Goal: Transaction & Acquisition: Purchase product/service

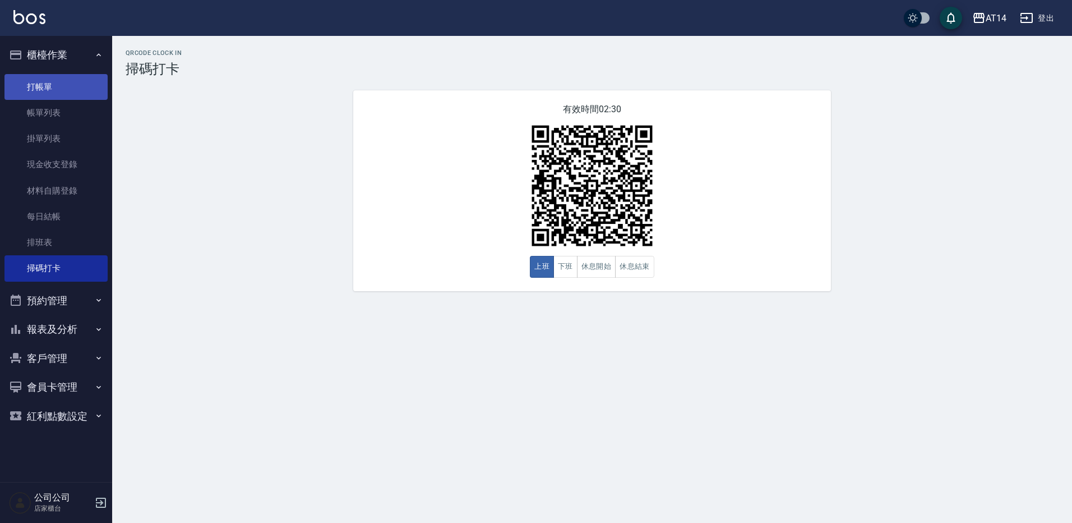
click at [66, 81] on link "打帳單" at bounding box center [55, 87] width 103 height 26
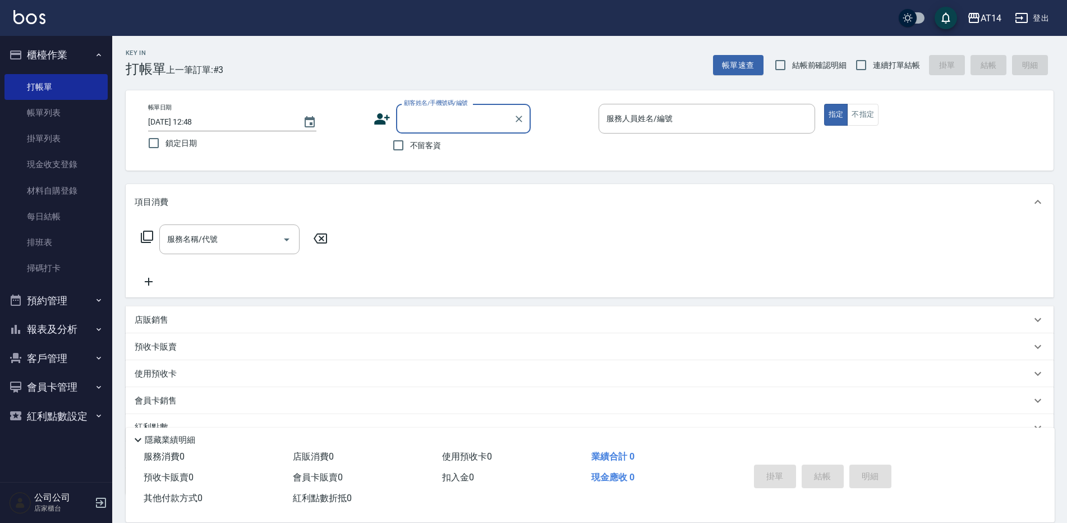
click at [423, 142] on span "不留客資" at bounding box center [425, 146] width 31 height 12
click at [410, 142] on input "不留客資" at bounding box center [398, 145] width 24 height 24
checkbox input "true"
click at [664, 126] on input "服務人員姓名/編號" at bounding box center [706, 119] width 206 height 20
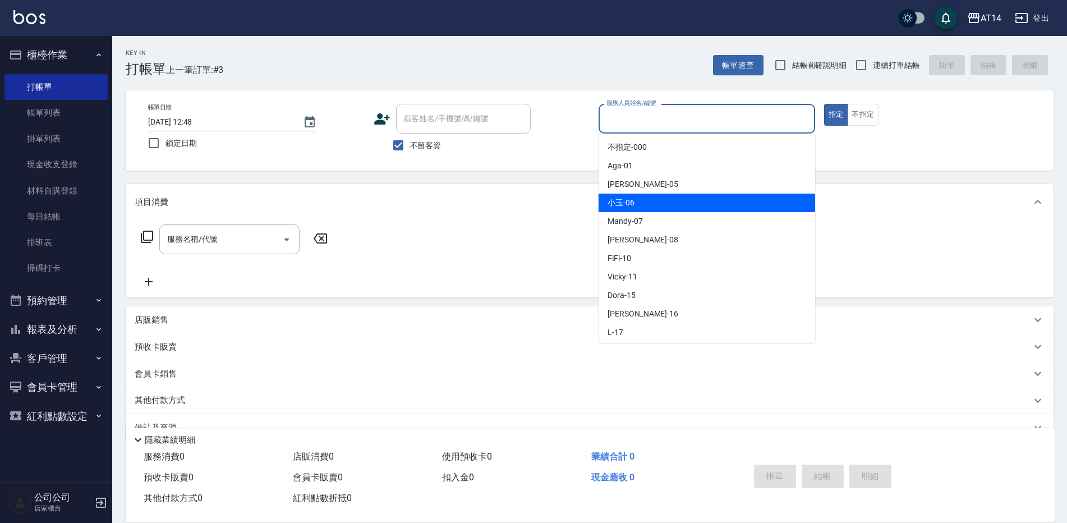
click at [897, 74] on label "連續打單結帳" at bounding box center [884, 65] width 71 height 24
click at [872, 74] on input "連續打單結帳" at bounding box center [861, 65] width 24 height 24
checkbox input "true"
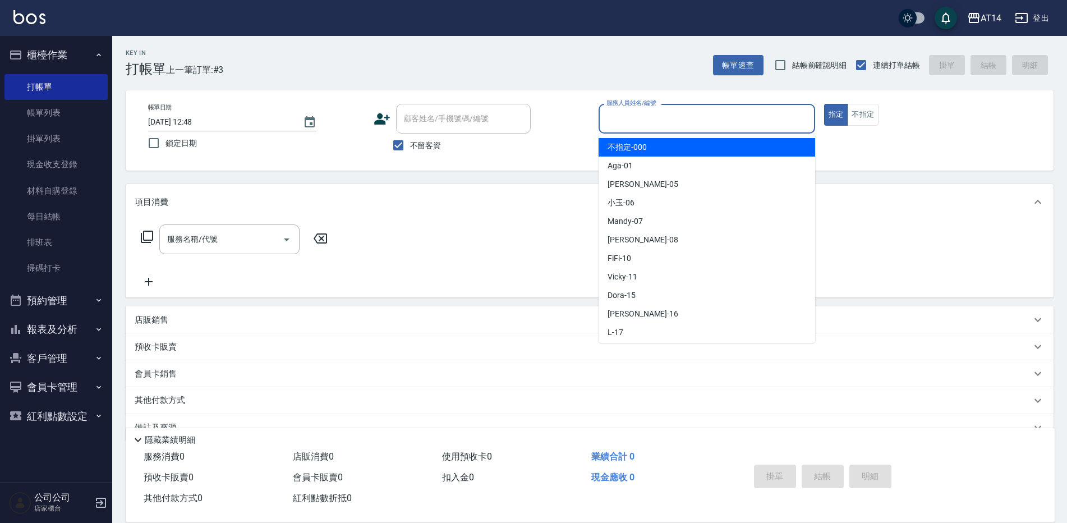
click at [719, 113] on input "服務人員姓名/編號" at bounding box center [706, 119] width 206 height 20
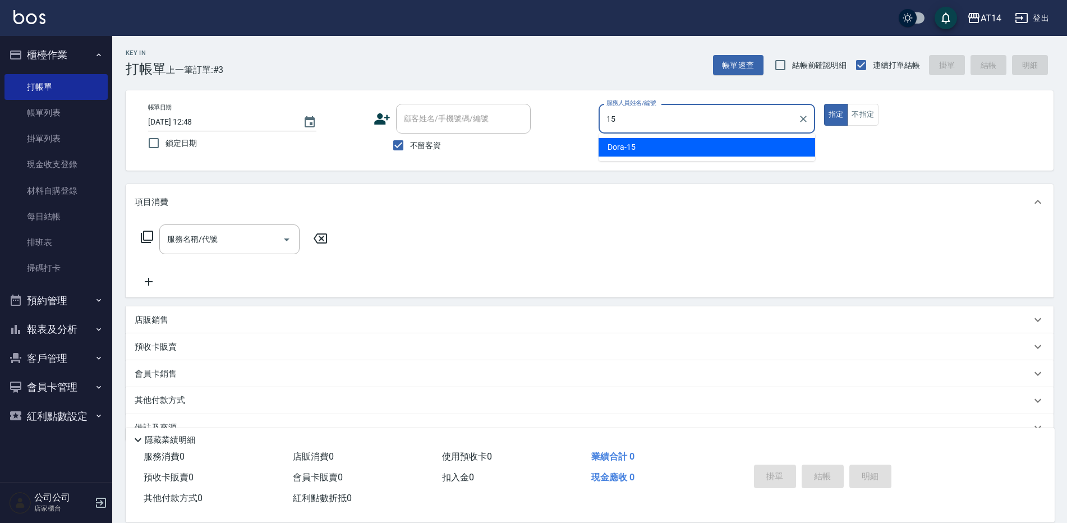
type input "Dora-15"
type button "true"
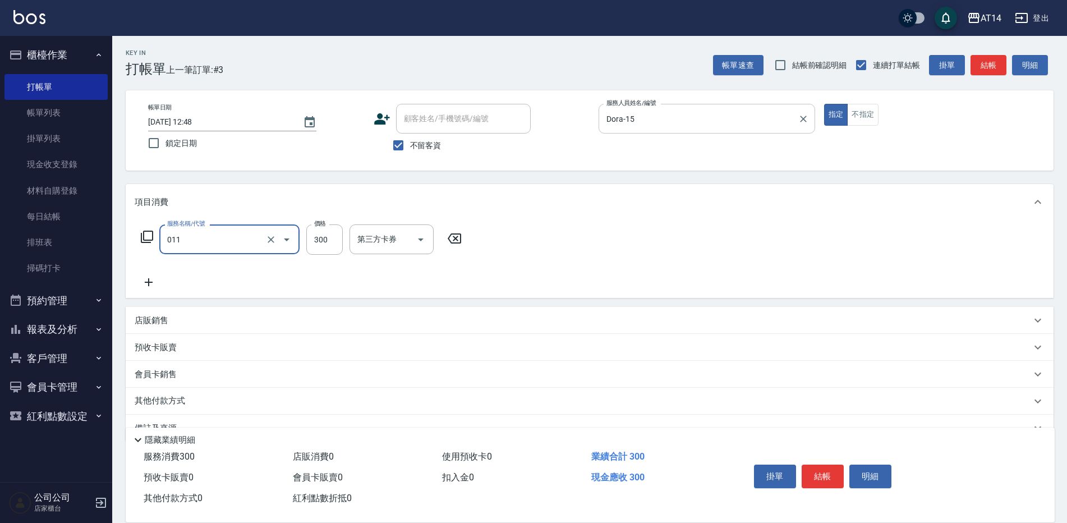
type input "洗髮(011)"
type input "250"
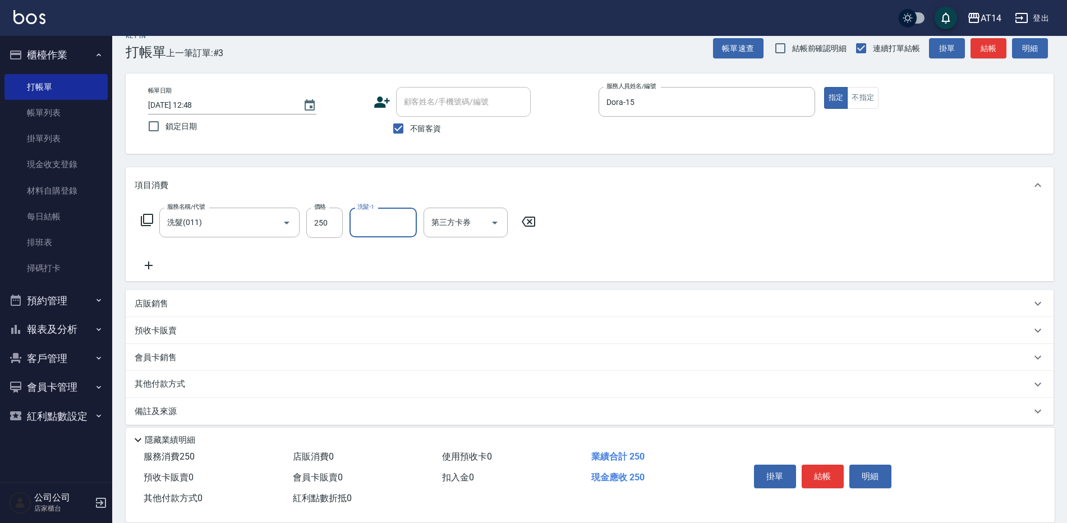
scroll to position [26, 0]
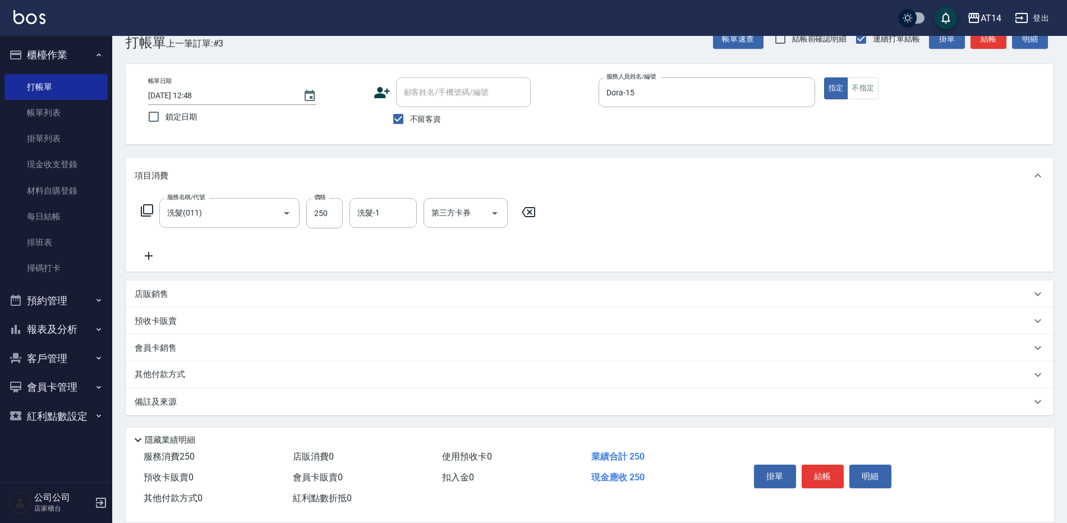
drag, startPoint x: 380, startPoint y: 393, endPoint x: 386, endPoint y: 382, distance: 11.5
click at [380, 392] on div "備註及來源" at bounding box center [589, 401] width 927 height 27
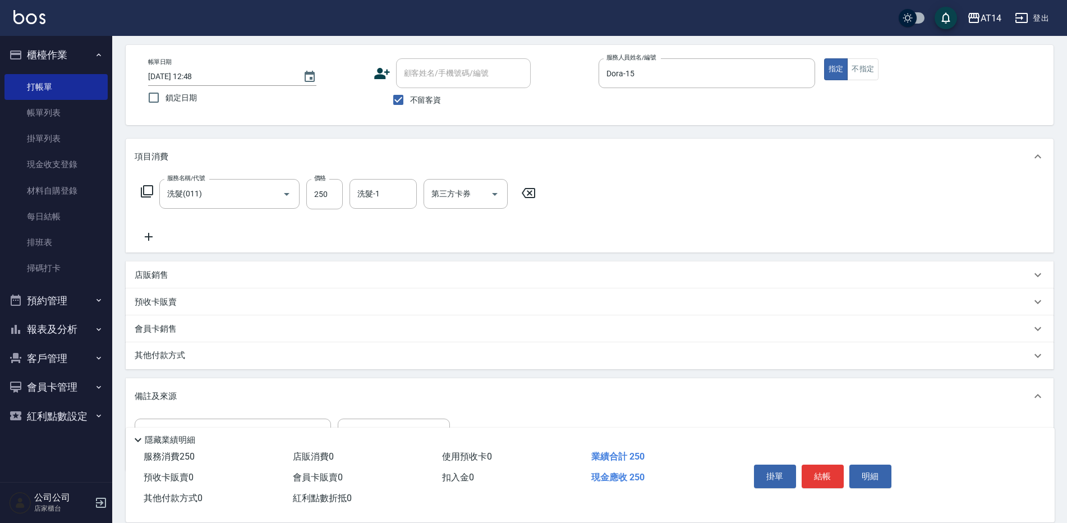
scroll to position [101, 0]
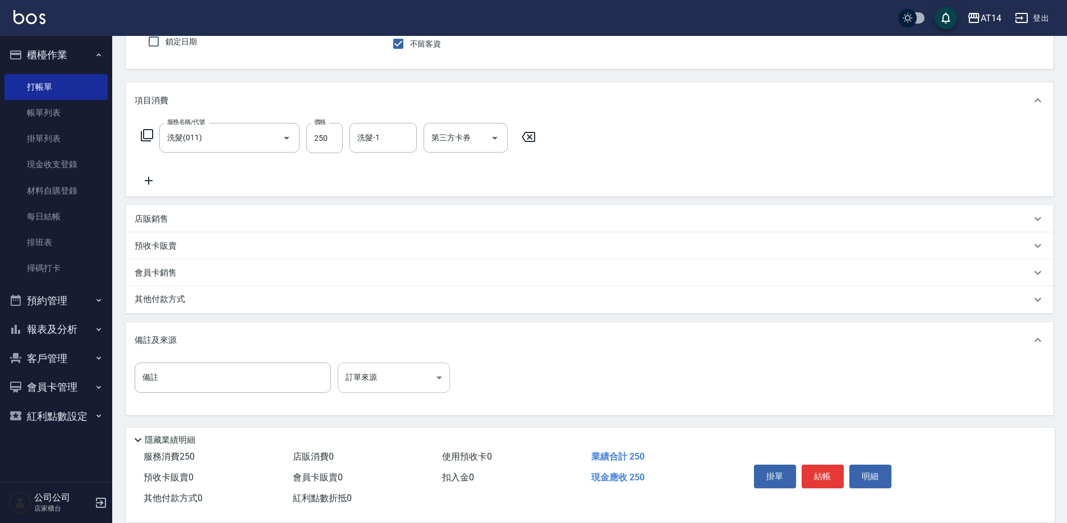
click at [408, 382] on body "AT14 登出 櫃檯作業 打帳單 帳單列表 掛單列表 現金收支登錄 材料自購登錄 每日結帳 排班表 掃碼打卡 預約管理 預約管理 單日預約紀錄 單週預約紀錄 …" at bounding box center [533, 211] width 1067 height 624
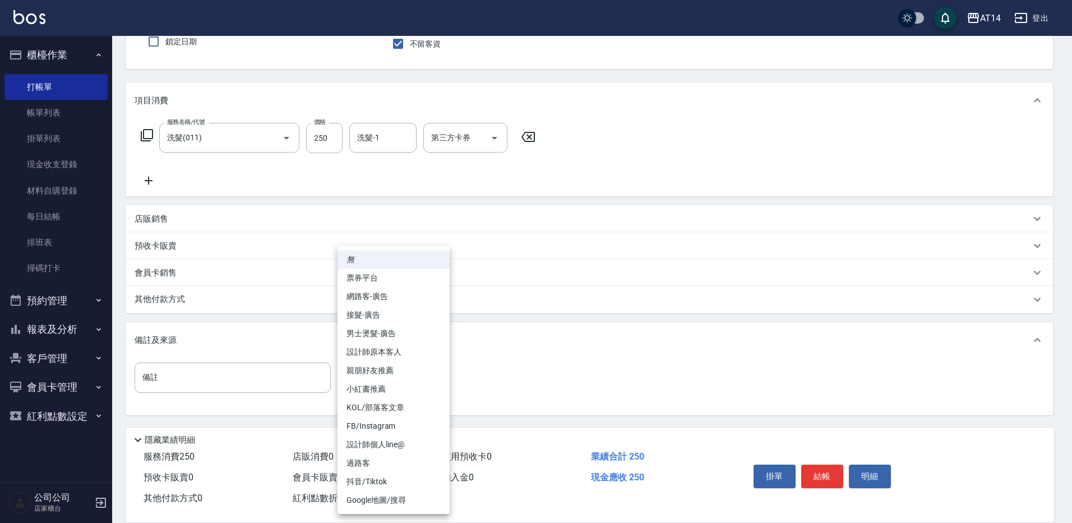
click at [415, 343] on li "設計師原本客人" at bounding box center [394, 352] width 112 height 19
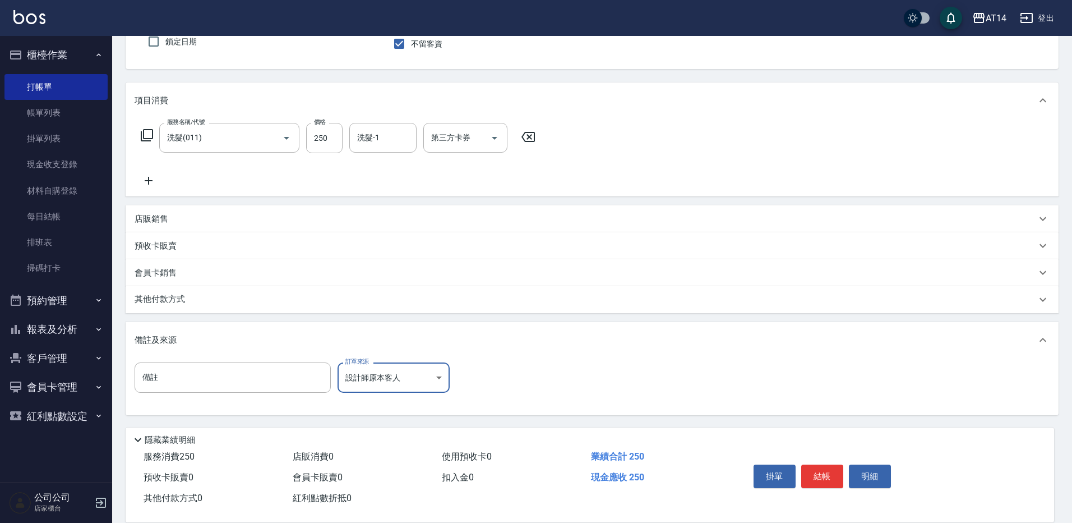
type input "設計師原本客人"
click at [821, 472] on button "結帳" at bounding box center [822, 476] width 42 height 24
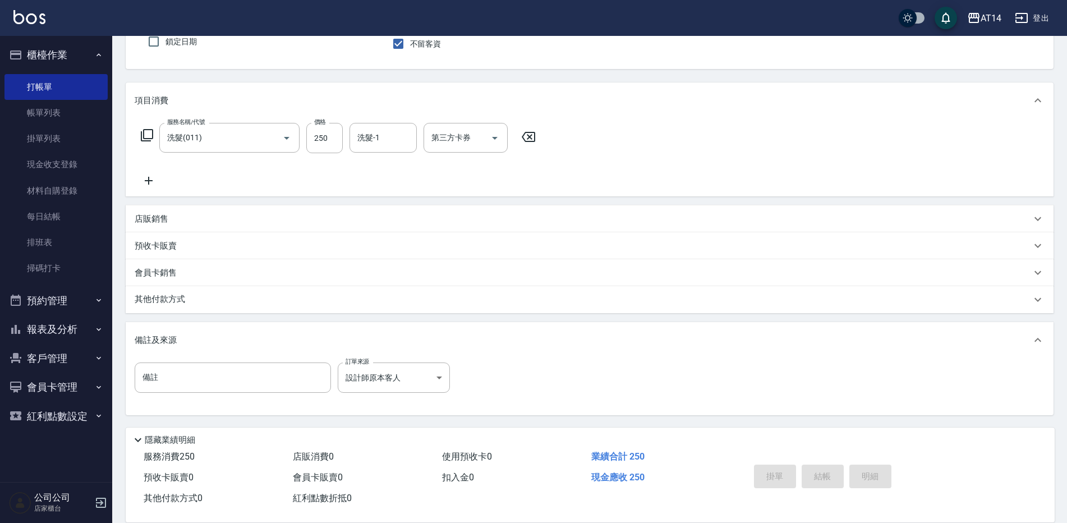
type input "[DATE] 12:49"
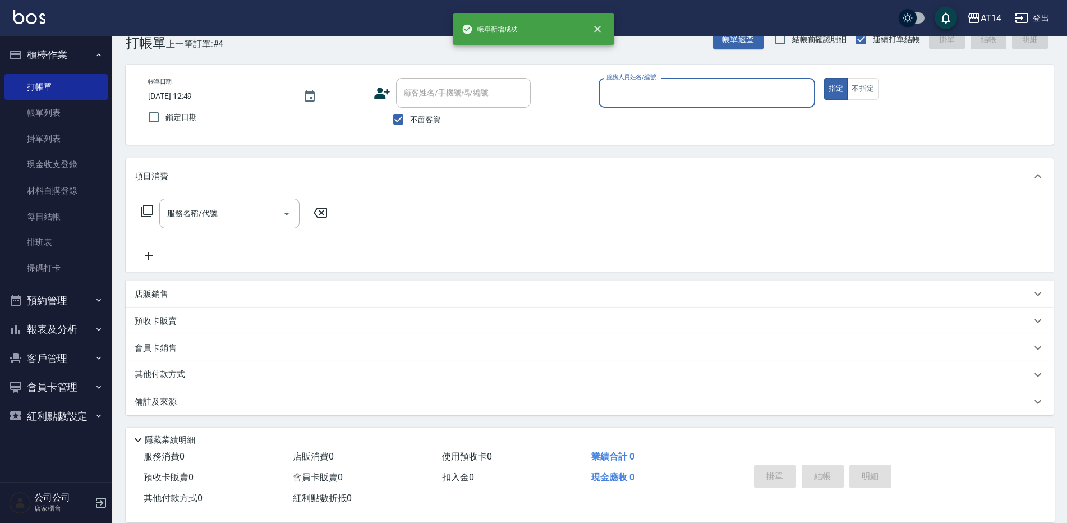
scroll to position [26, 0]
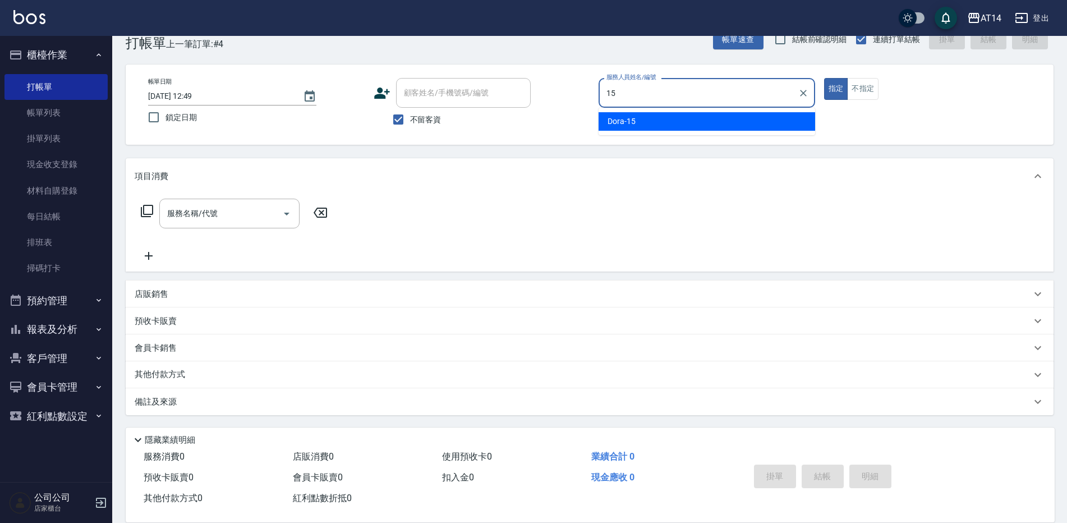
type input "Dora-15"
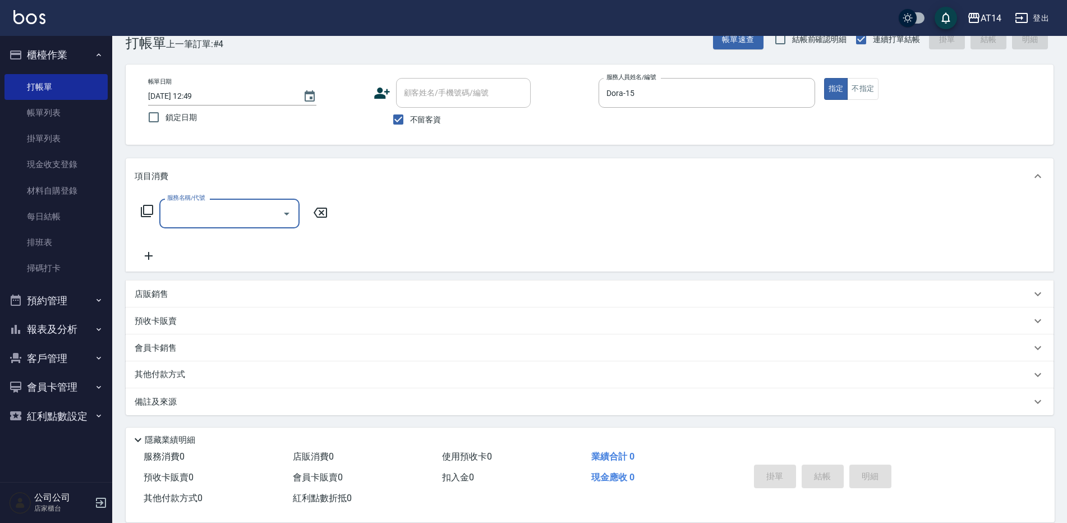
click at [253, 214] on input "服務名稱/代號" at bounding box center [220, 214] width 113 height 20
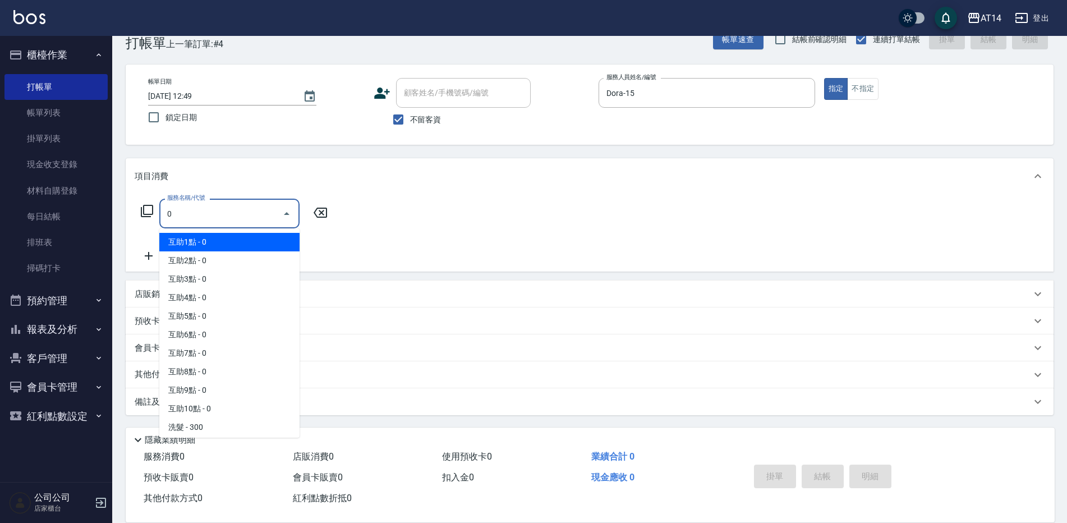
scroll to position [4, 0]
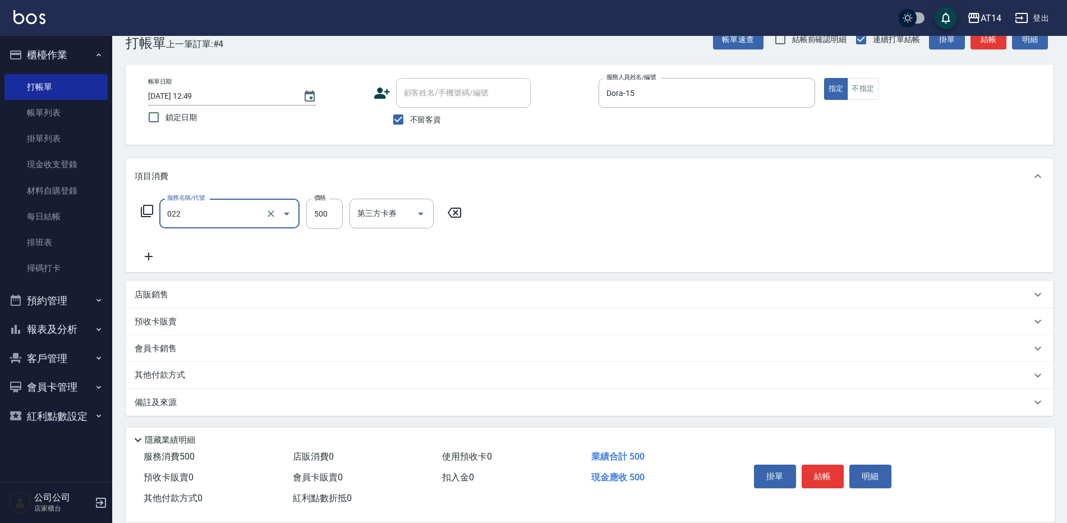
type input "洗髮+剪髮(022)"
click at [268, 216] on icon "Clear" at bounding box center [270, 213] width 7 height 7
type input "0"
type input "洗髮+剪髮(022)"
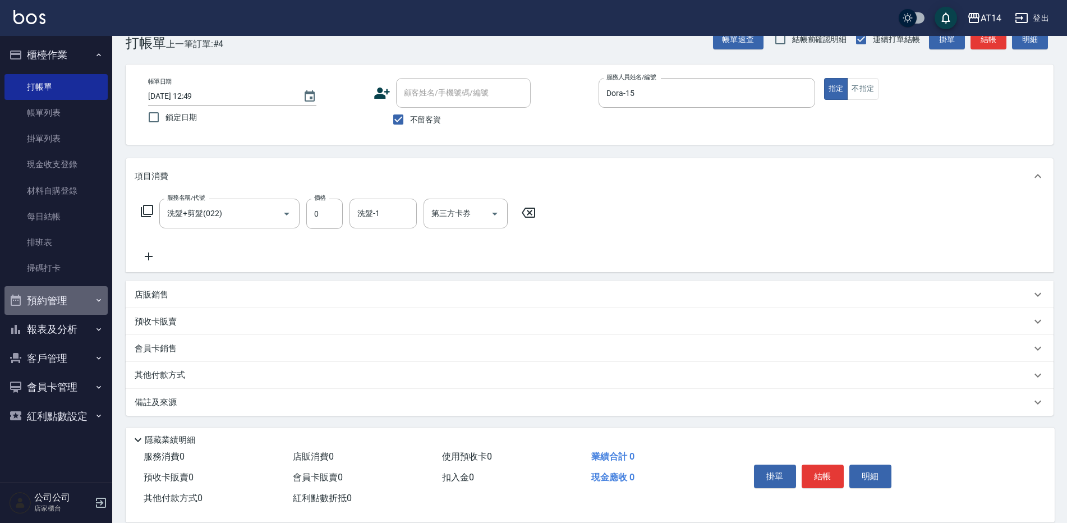
click at [86, 293] on button "預約管理" at bounding box center [55, 300] width 103 height 29
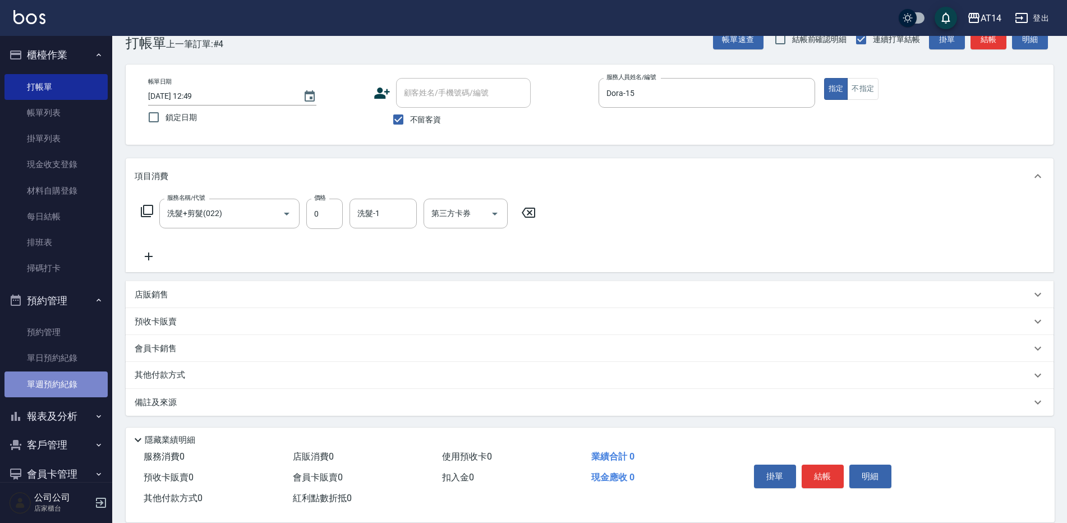
click at [76, 382] on link "單週預約紀錄" at bounding box center [55, 384] width 103 height 26
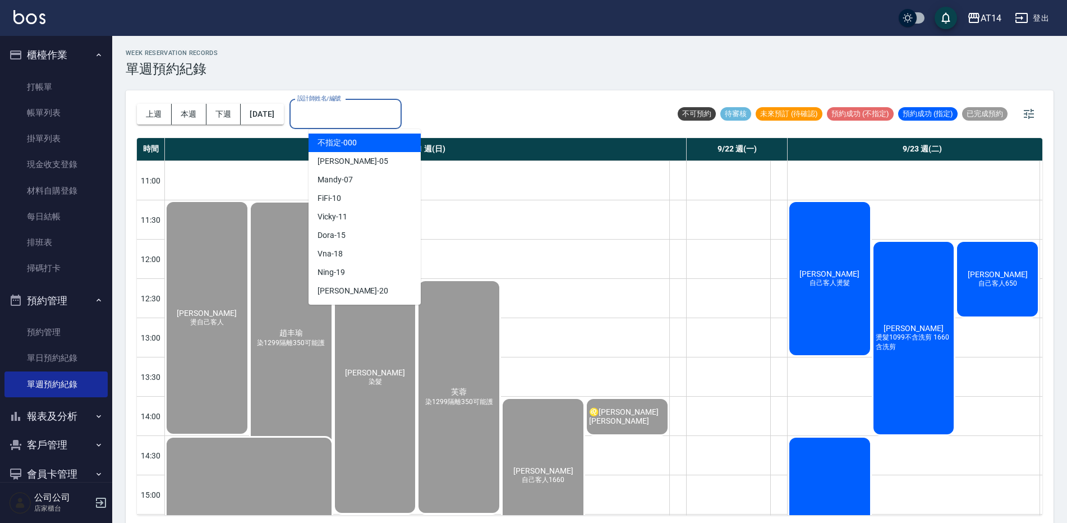
click at [387, 114] on input "設計師姓名/編號" at bounding box center [345, 114] width 102 height 20
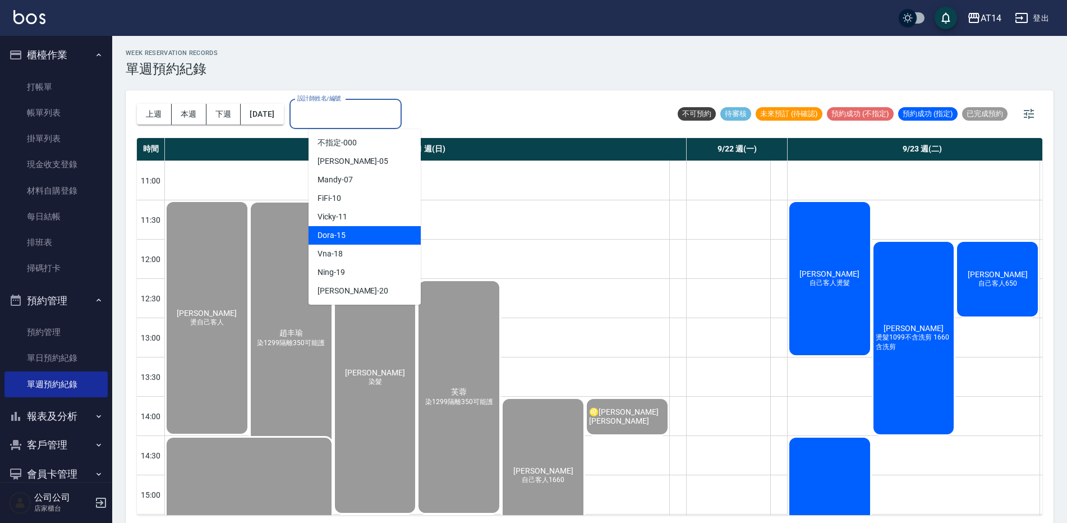
click at [368, 238] on div "Dora -15" at bounding box center [364, 235] width 112 height 19
type input "Dora-15"
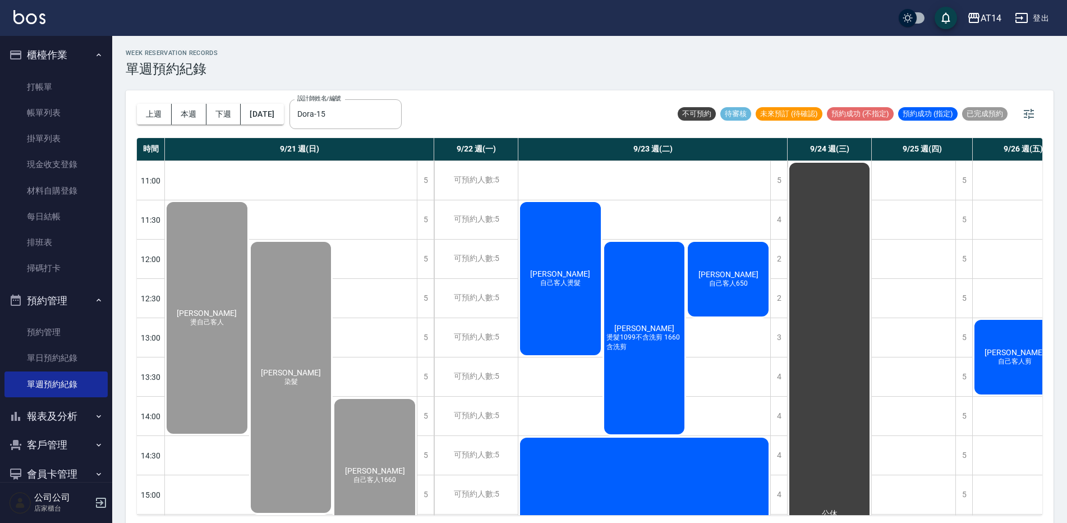
click at [739, 276] on span "[PERSON_NAME]" at bounding box center [728, 274] width 64 height 9
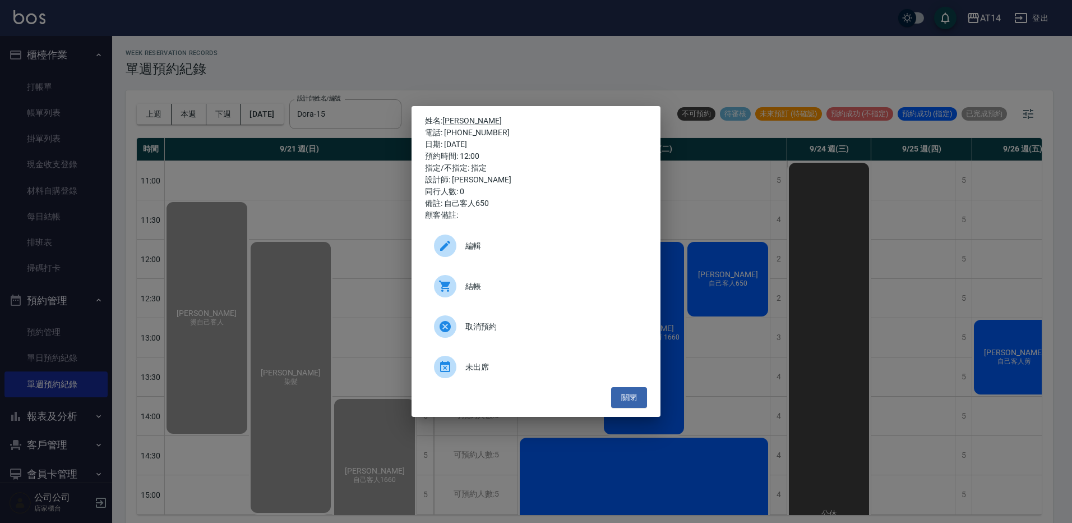
click at [553, 287] on span "結帳" at bounding box center [551, 286] width 173 height 12
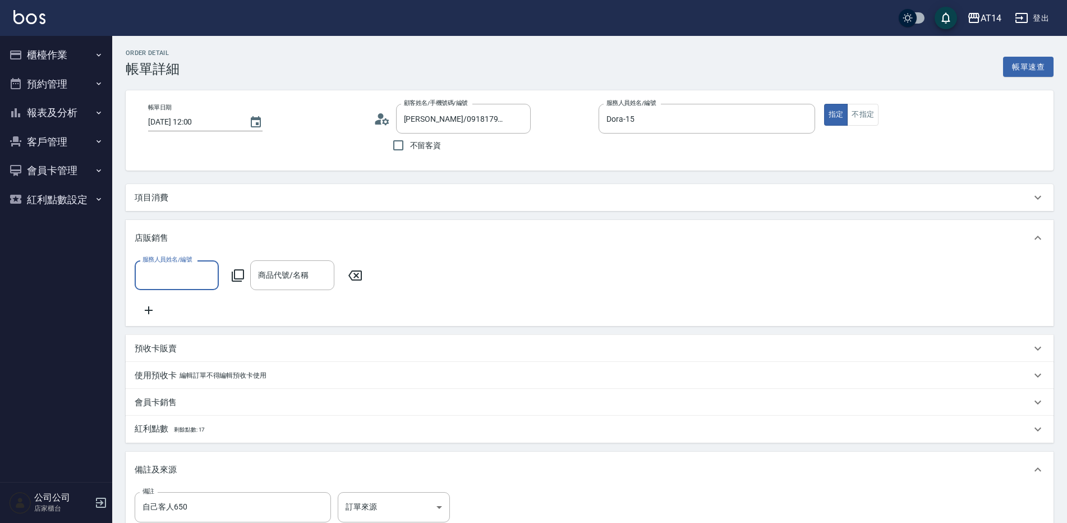
click at [182, 280] on input "服務人員姓名/編號" at bounding box center [177, 275] width 74 height 20
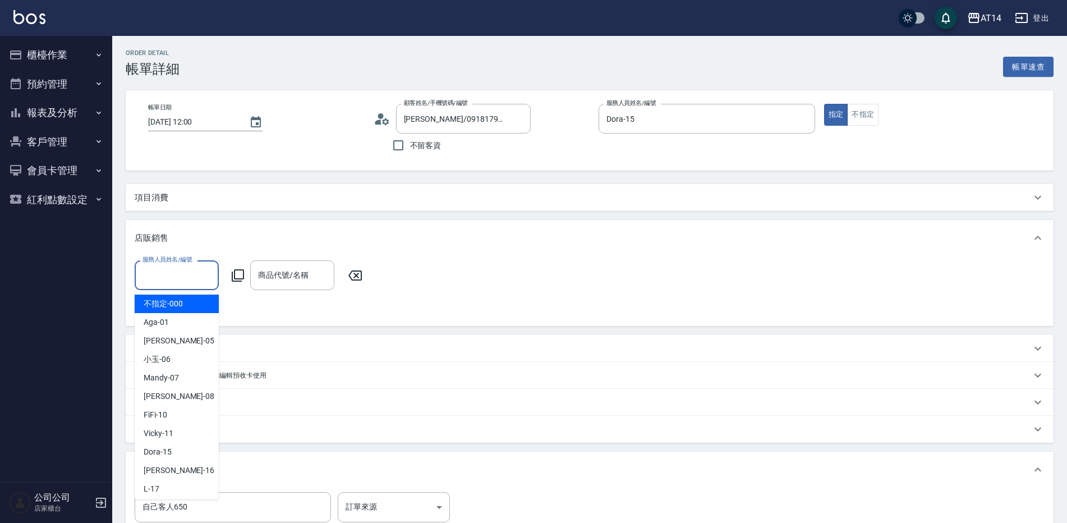
click at [179, 196] on div "項目消費" at bounding box center [583, 198] width 896 height 12
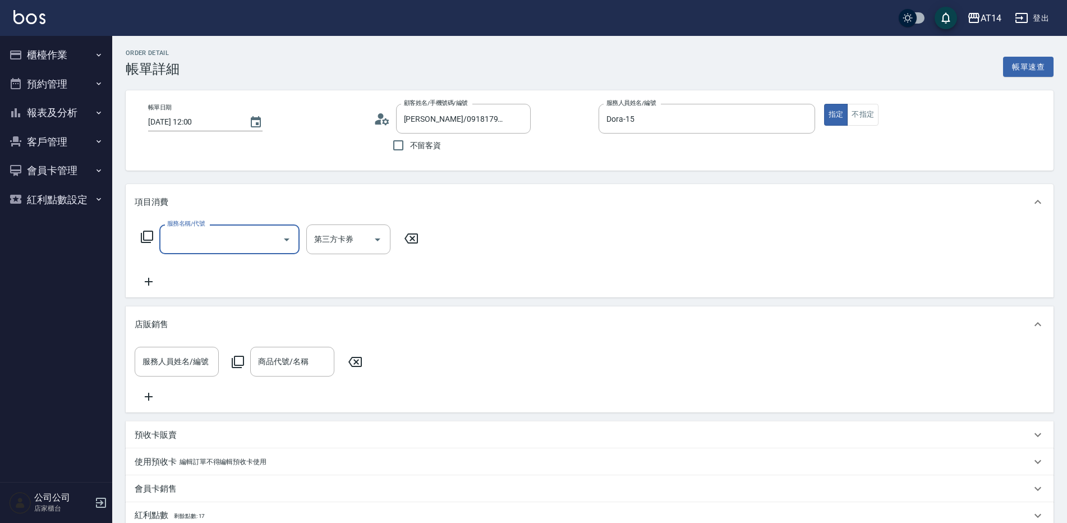
click at [191, 242] on input "服務名稱/代號" at bounding box center [220, 239] width 113 height 20
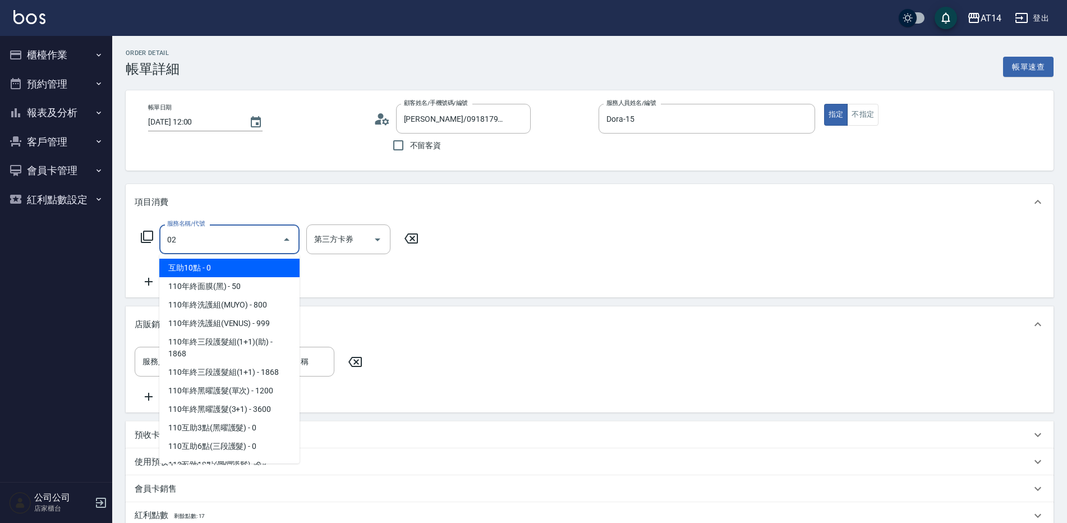
type input "022"
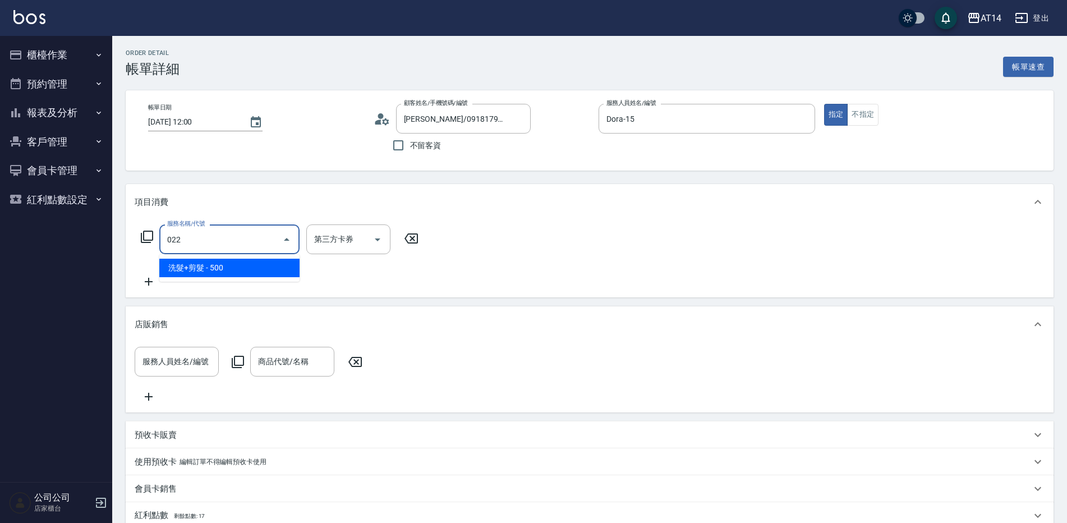
type input "1"
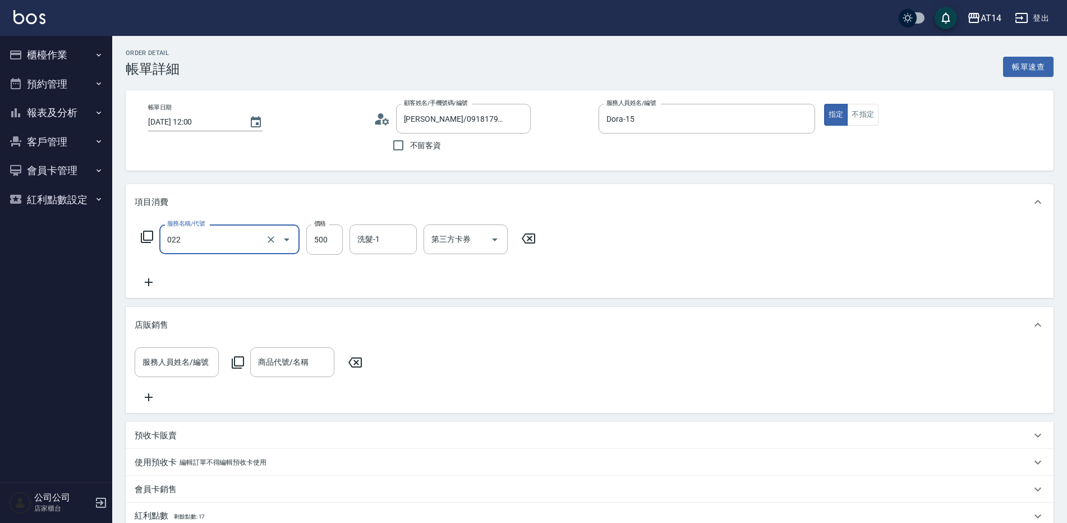
type input "洗髮+剪髮(022)"
type input "6"
type input "0"
type input "650"
type input "1"
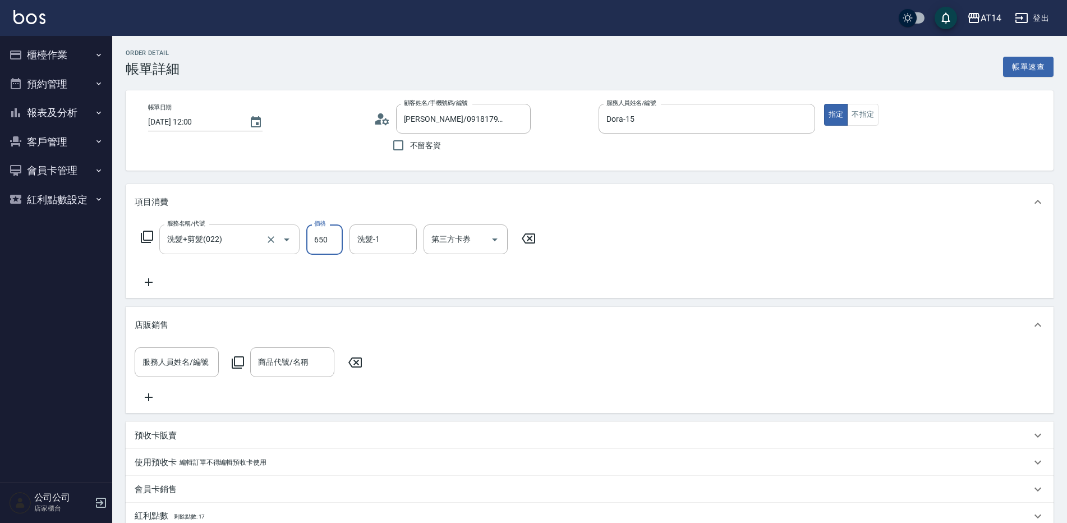
type input "650"
click at [387, 240] on input "洗髮-1" at bounding box center [382, 239] width 57 height 20
type input "邢語軒-68"
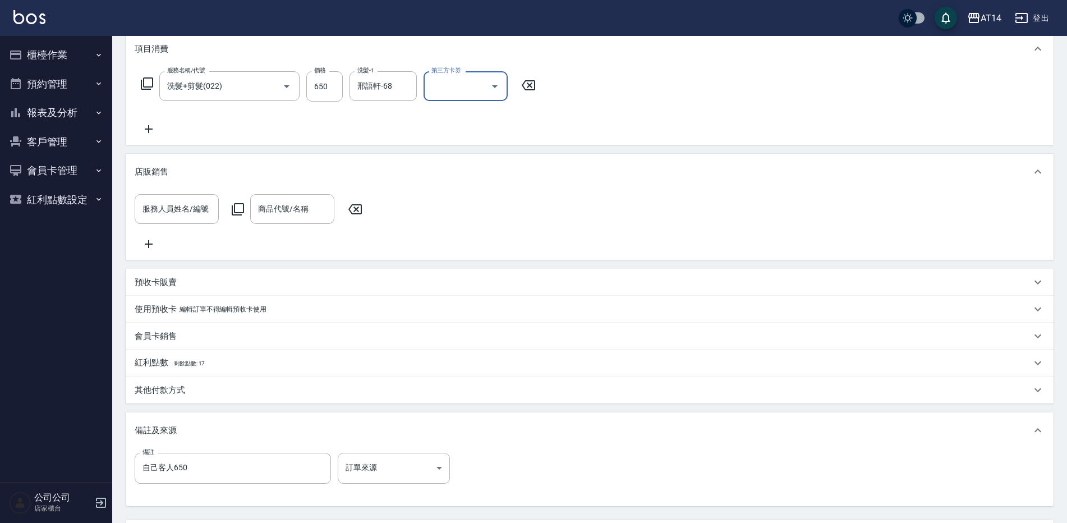
scroll to position [154, 0]
click at [399, 490] on body "AT14 登出 櫃檯作業 打帳單 帳單列表 掛單列表 現金收支登錄 材料自購登錄 每日結帳 排班表 掃碼打卡 預約管理 預約管理 單日預約紀錄 單週預約紀錄 …" at bounding box center [533, 233] width 1067 height 775
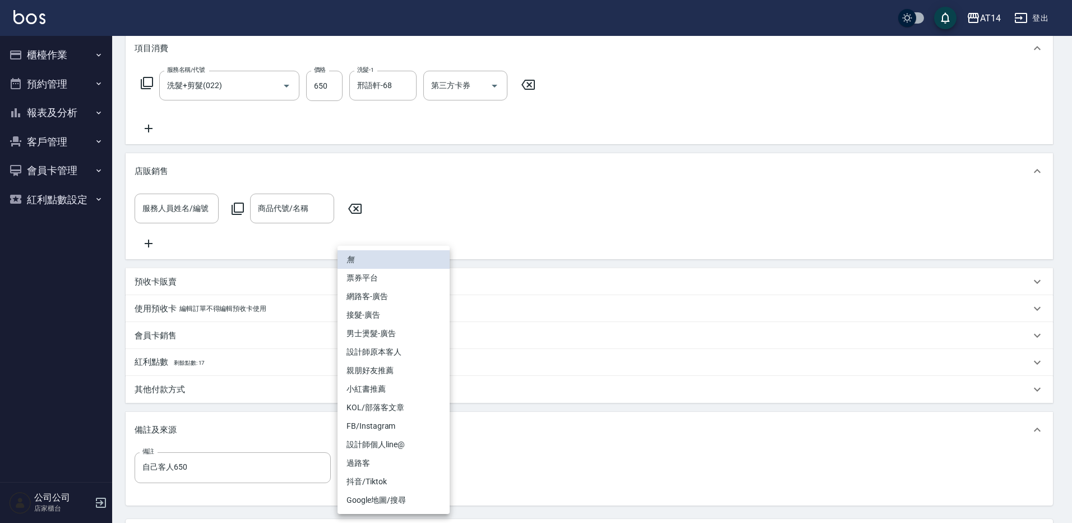
click at [398, 351] on li "設計師原本客人" at bounding box center [394, 352] width 112 height 19
type input "設計師原本客人"
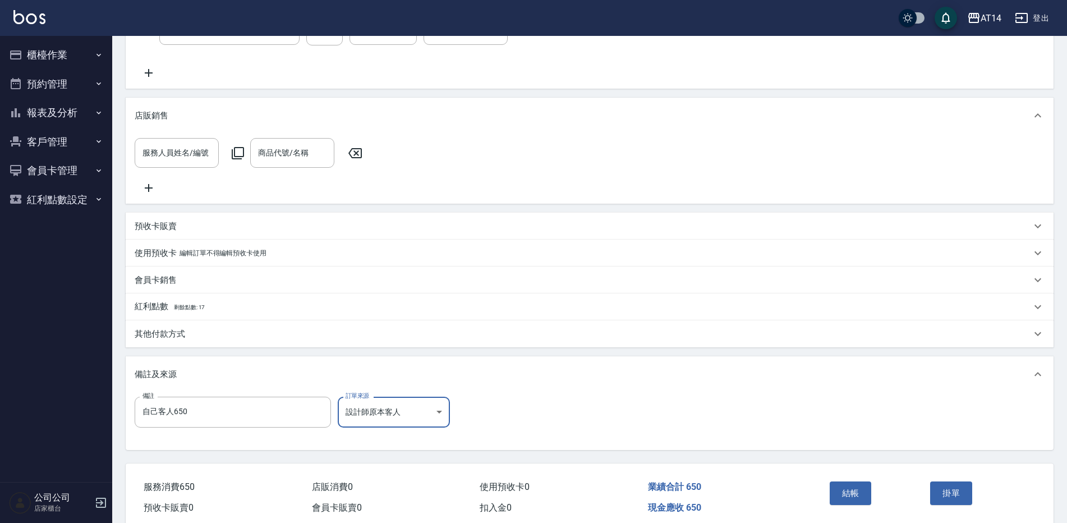
scroll to position [210, 0]
click at [830, 502] on button "結帳" at bounding box center [850, 493] width 42 height 24
